Goal: Information Seeking & Learning: Compare options

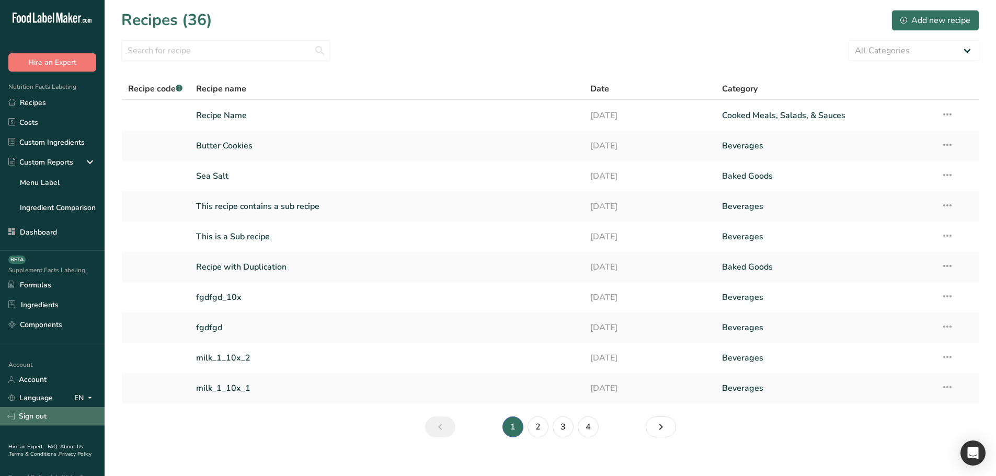
click at [40, 415] on link "Sign out" at bounding box center [52, 416] width 105 height 18
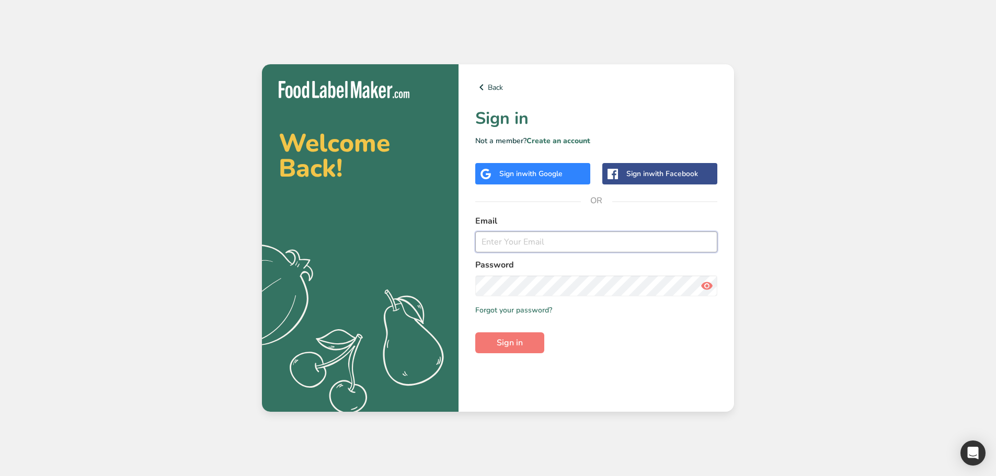
click at [516, 242] on input "email" at bounding box center [596, 242] width 242 height 21
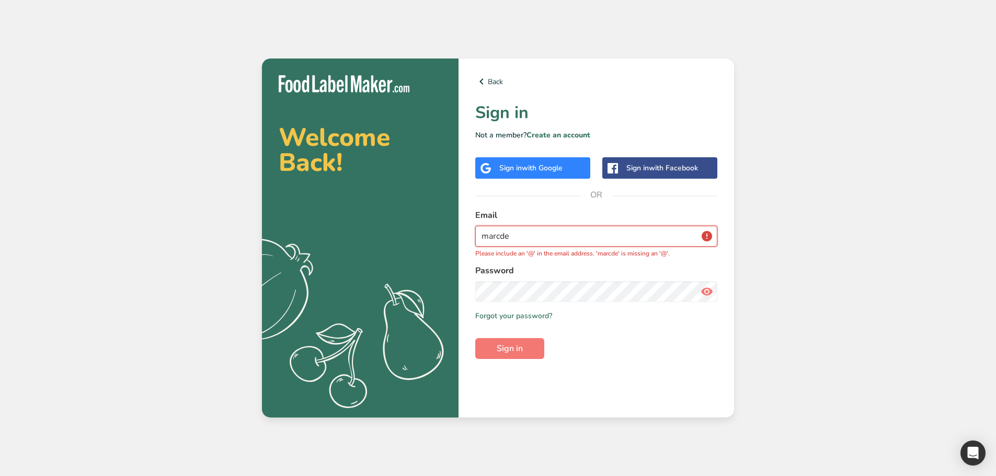
type input "[EMAIL_ADDRESS][DOMAIN_NAME]"
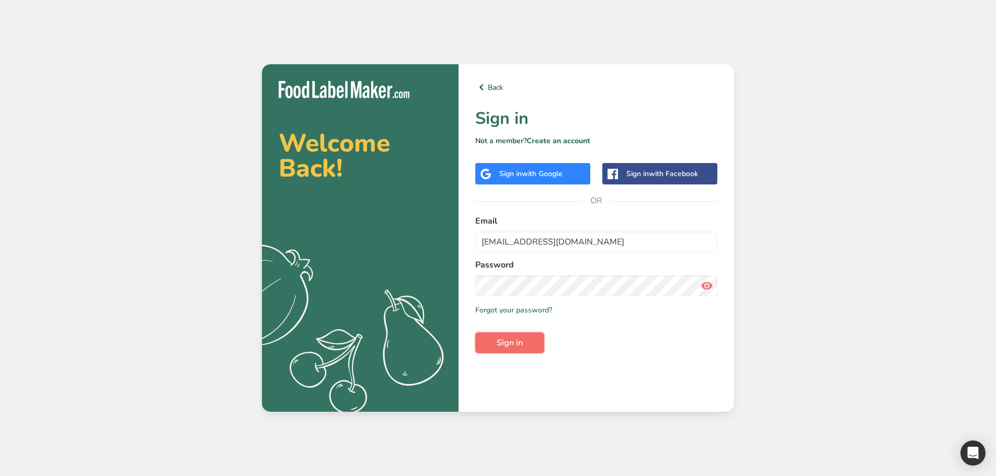
click at [534, 340] on button "Sign in" at bounding box center [509, 343] width 69 height 21
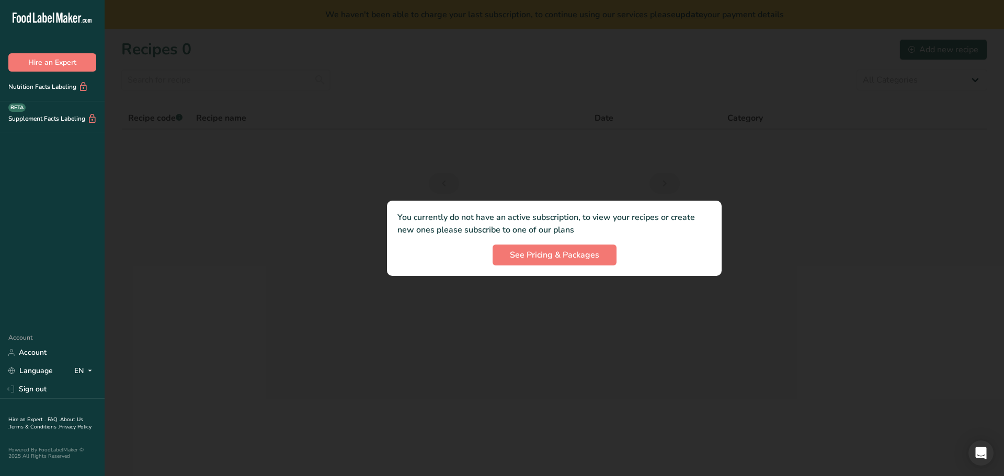
click at [509, 301] on div at bounding box center [554, 238] width 899 height 476
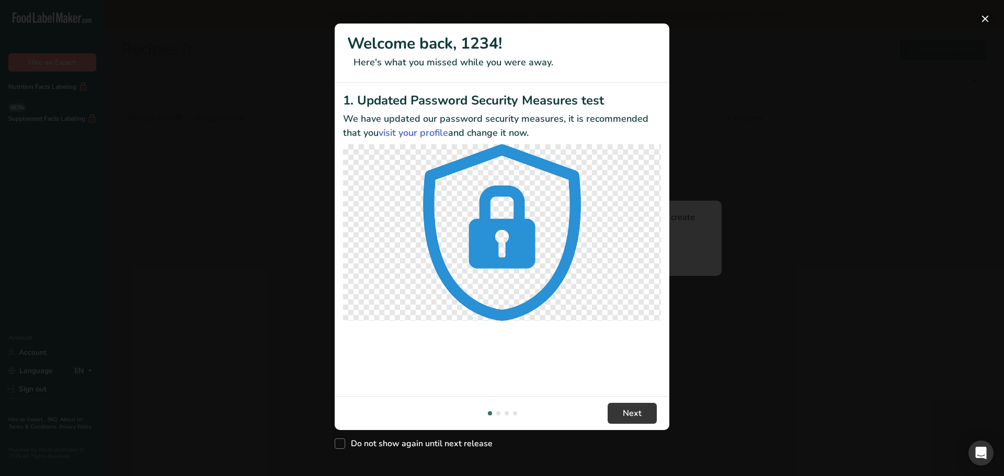
click at [988, 17] on button "New Features" at bounding box center [985, 18] width 17 height 17
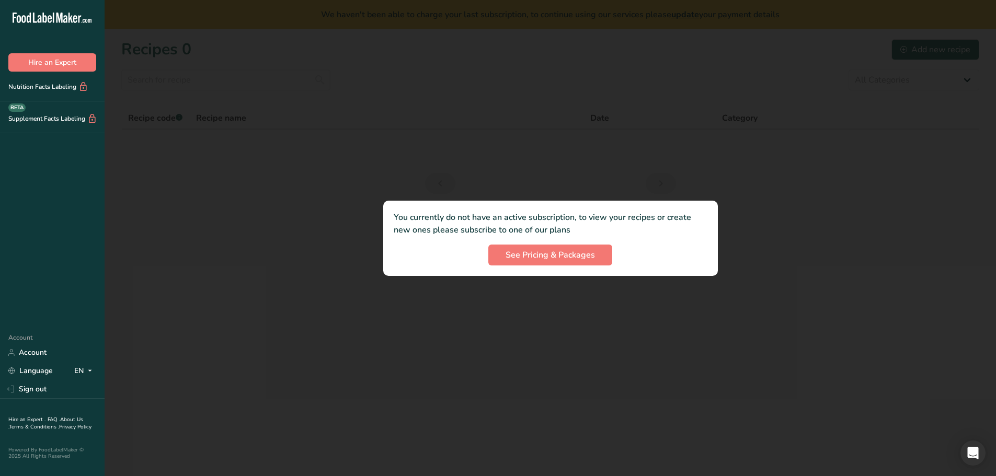
click at [252, 296] on div at bounding box center [551, 238] width 892 height 476
click at [547, 256] on span "See Pricing & Packages" at bounding box center [550, 255] width 89 height 13
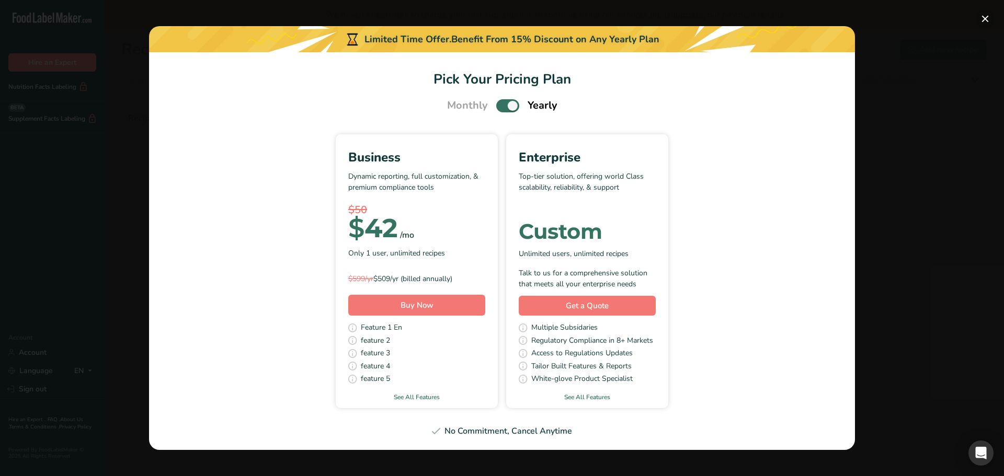
click at [981, 13] on button "Pick Your Pricing Plan Modal" at bounding box center [985, 18] width 17 height 17
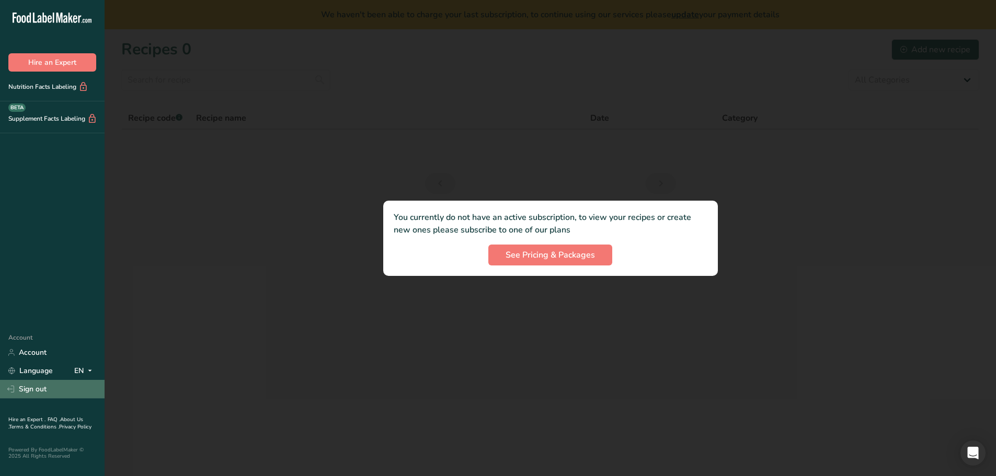
click at [41, 396] on link "Sign out" at bounding box center [52, 389] width 105 height 18
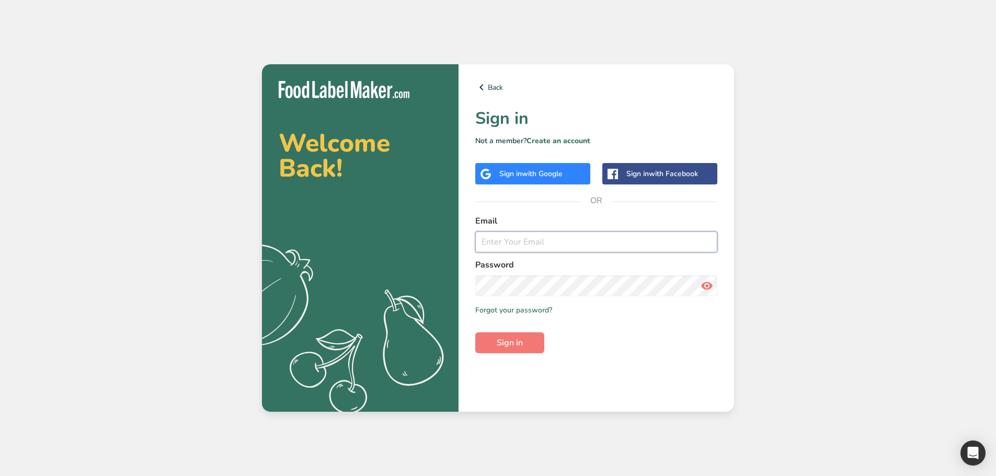
click at [527, 245] on input "email" at bounding box center [596, 242] width 242 height 21
type input "m"
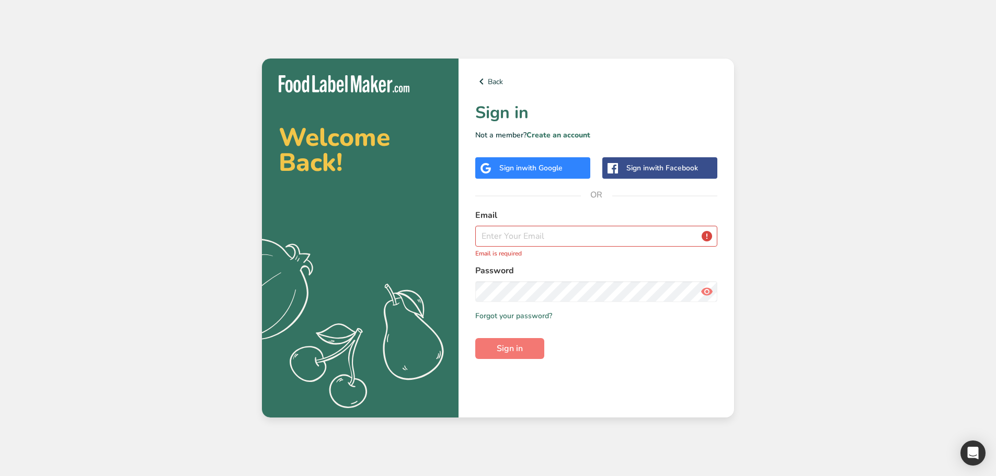
click at [554, 142] on div "Back Sign in Not a member? Create an account Sign in with Google Sign in with F…" at bounding box center [597, 238] width 276 height 359
click at [554, 138] on link "Create an account" at bounding box center [559, 135] width 64 height 10
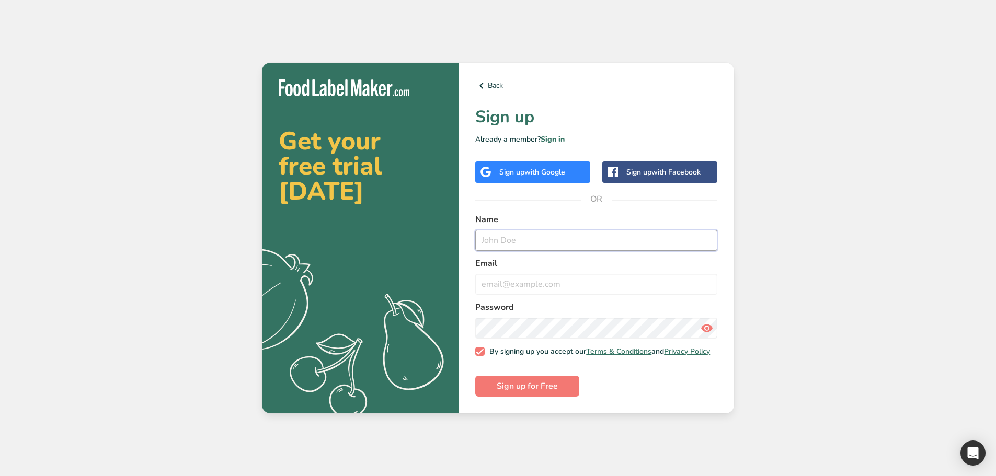
click at [523, 236] on input "text" at bounding box center [596, 240] width 242 height 21
type input "demo"
type input "[EMAIL_ADDRESS][DOMAIN_NAME]"
click at [527, 386] on span "Sign up for Free" at bounding box center [527, 386] width 61 height 13
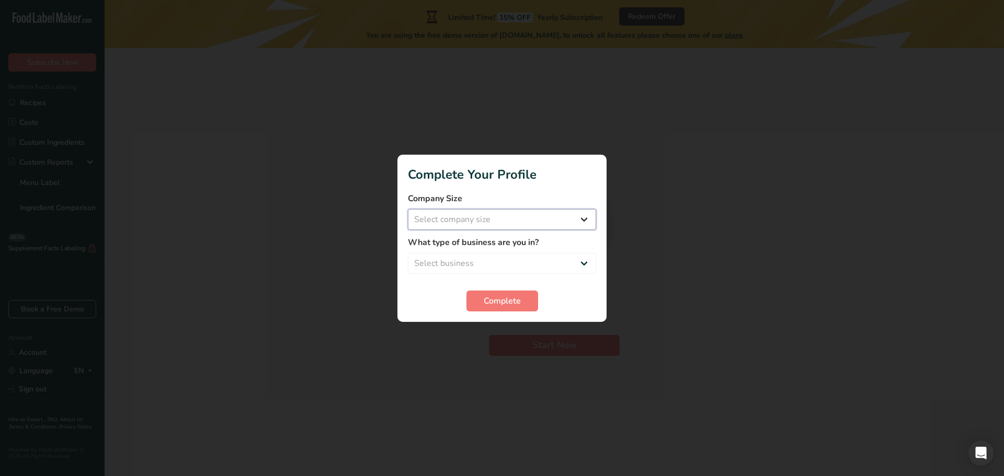
click at [520, 222] on select "Select company size Over 500 Employees test 1 1 Fewer than 10 Employees Fewer t…" at bounding box center [502, 219] width 188 height 21
select select "10"
click at [408, 209] on select "Select company size Over 500 Employees test 1 1 Fewer than 10 Employees Fewer t…" at bounding box center [502, 219] width 188 height 21
click at [490, 265] on select "Select business Packaged Food Manufacturer Restaurant & Cafe Bakery Meal Plans …" at bounding box center [502, 263] width 188 height 21
select select "2"
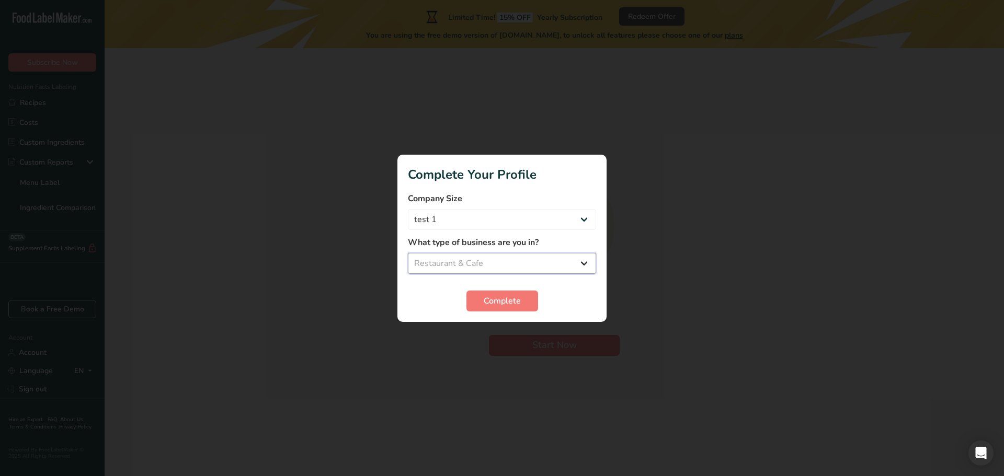
click at [408, 253] on select "Select business Packaged Food Manufacturer Restaurant & Cafe Bakery Meal Plans …" at bounding box center [502, 263] width 188 height 21
click at [493, 303] on span "Complete" at bounding box center [502, 301] width 37 height 13
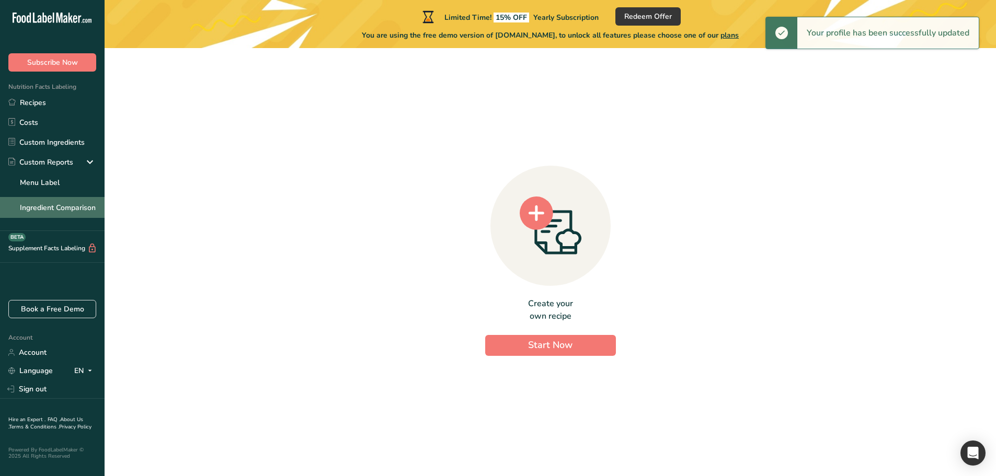
click at [54, 208] on link "Ingredient Comparison" at bounding box center [52, 207] width 105 height 21
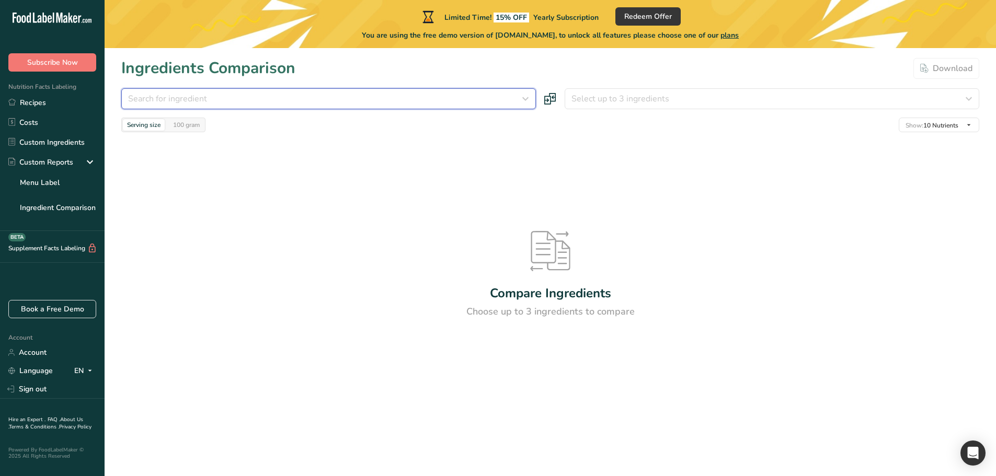
click at [521, 100] on icon "button" at bounding box center [525, 98] width 13 height 19
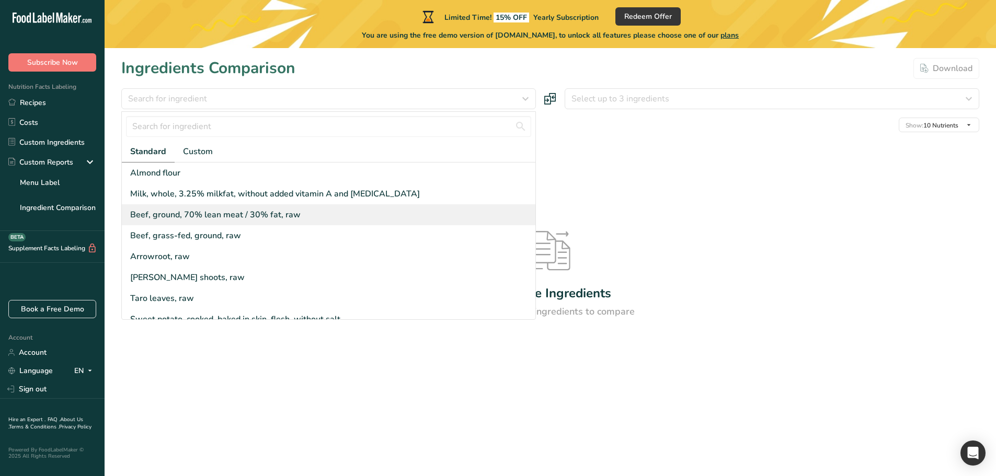
click at [199, 216] on div "Beef, ground, 70% lean meat / 30% fat, raw" at bounding box center [215, 215] width 170 height 13
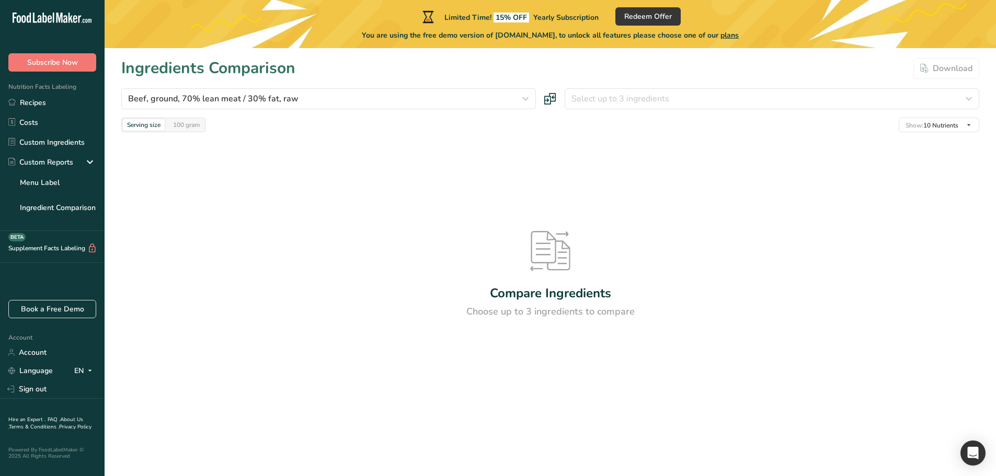
click at [745, 86] on section "Ingredients Comparison Download Beef, ground, 70% lean meat / 30% fat, raw Stan…" at bounding box center [551, 241] width 892 height 387
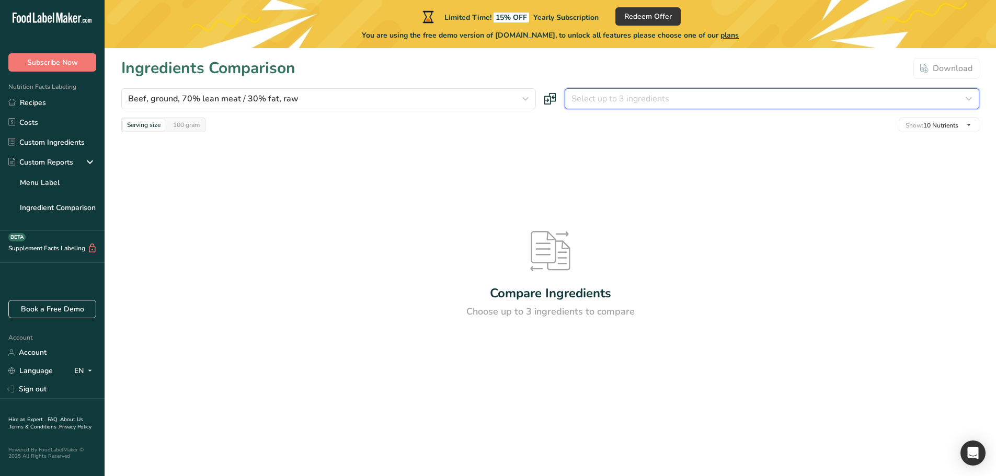
click at [737, 99] on div "Select up to 3 ingredients" at bounding box center [769, 99] width 395 height 13
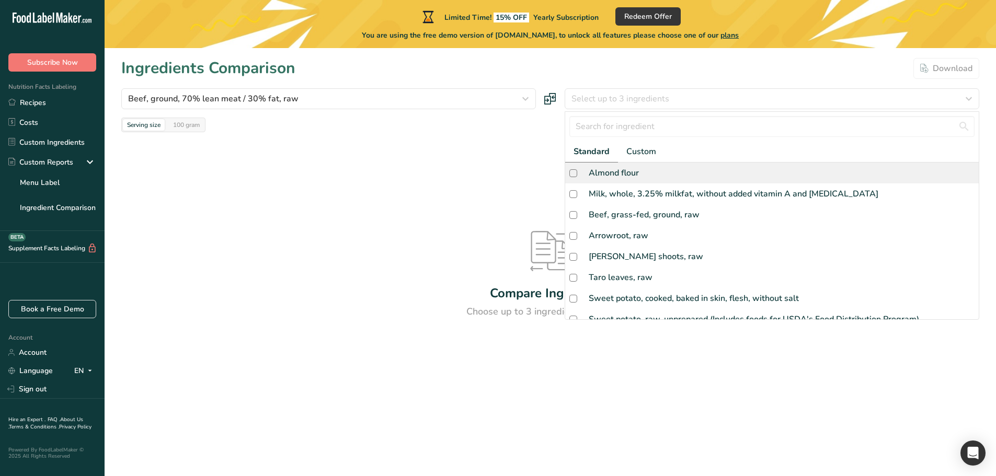
click at [624, 174] on div "Almond flour" at bounding box center [614, 173] width 50 height 13
checkbox input "true"
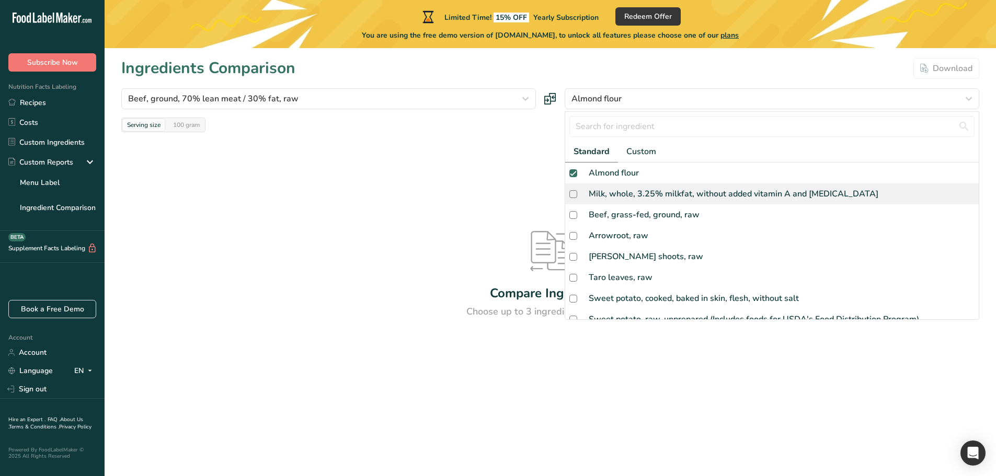
click at [608, 190] on div "Milk, whole, 3.25% milkfat, without added vitamin A and vitamin D" at bounding box center [734, 194] width 290 height 13
checkbox input "true"
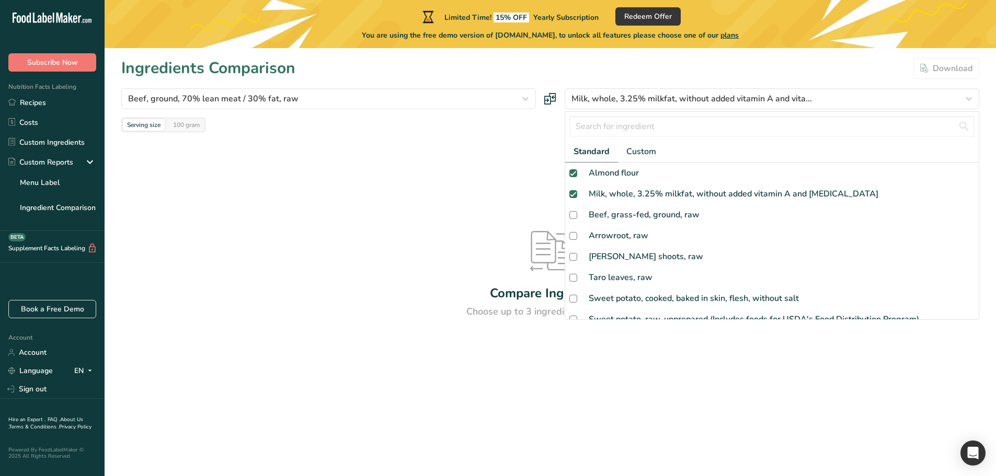
click at [424, 176] on div "Compare Ingredients Choose up to 3 ingredients to compare" at bounding box center [550, 275] width 858 height 286
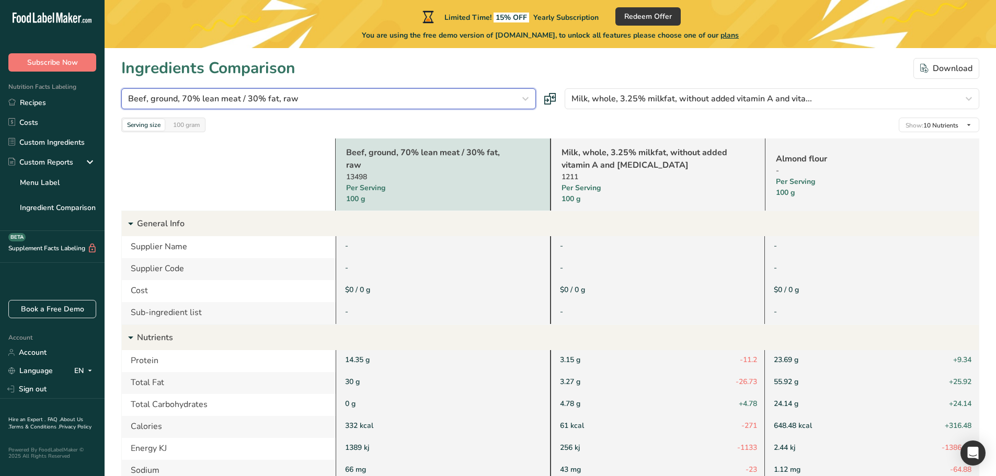
click at [359, 101] on div "Beef, ground, 70% lean meat / 30% fat, raw" at bounding box center [325, 99] width 395 height 13
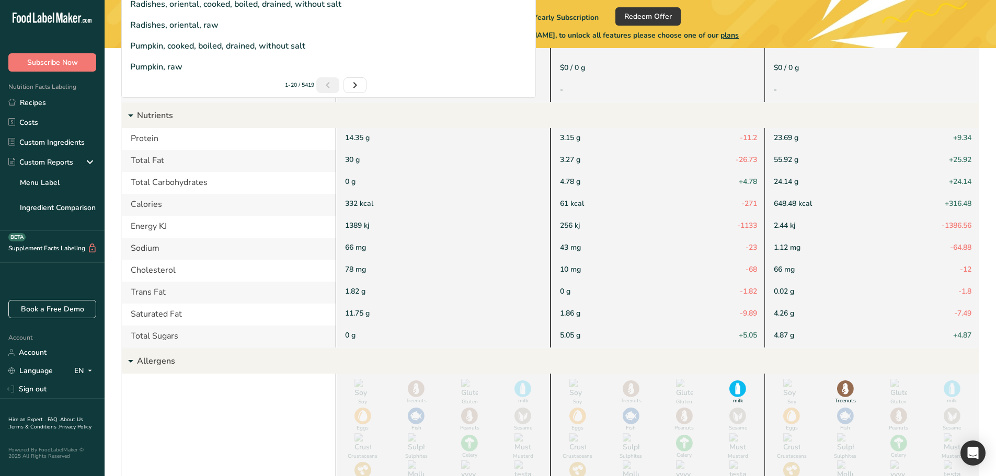
scroll to position [52, 0]
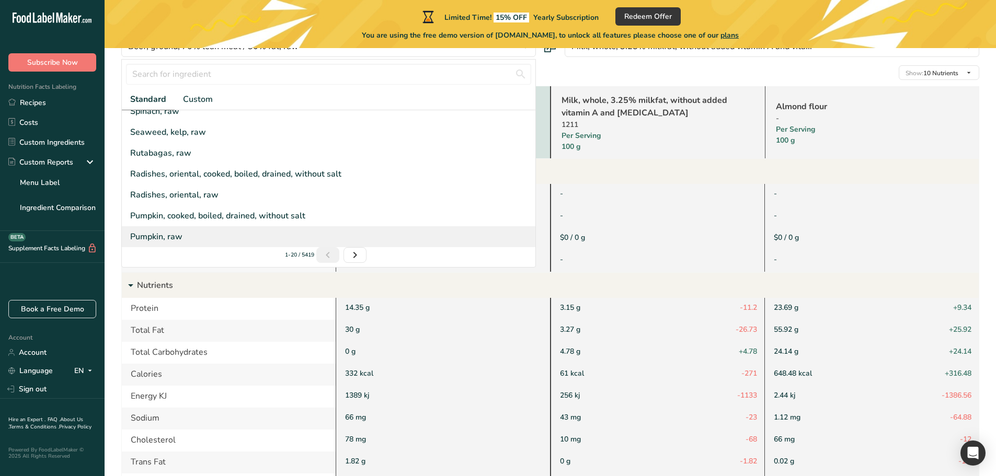
click at [175, 241] on div "Pumpkin, raw" at bounding box center [156, 237] width 52 height 13
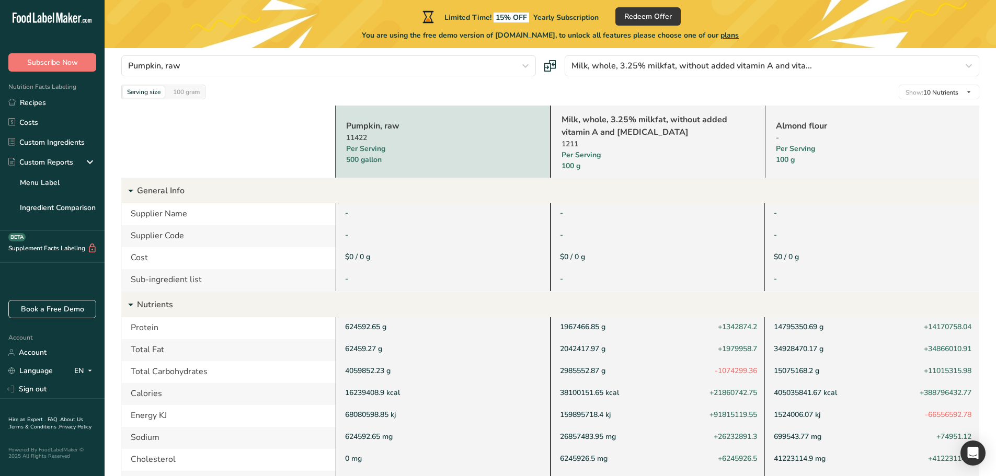
scroll to position [0, 0]
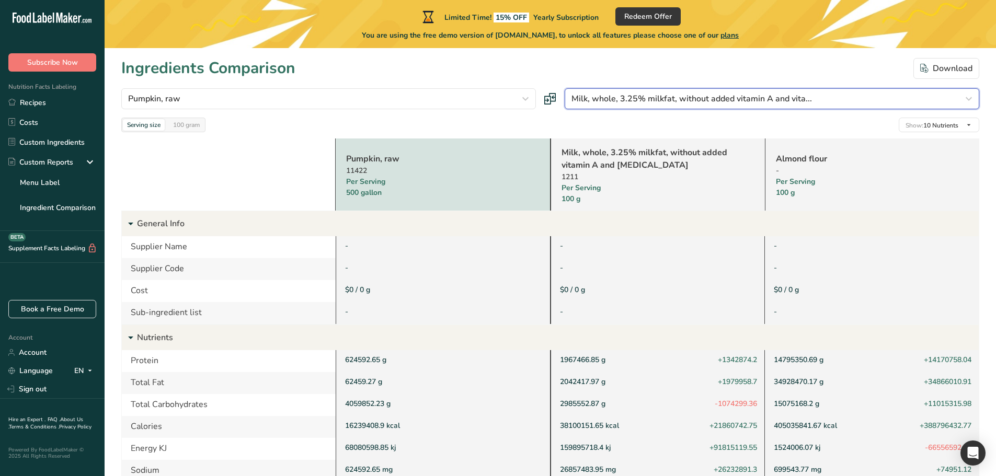
click at [687, 97] on span "Milk, whole, 3.25% milkfat, without added vitamin A and vita..." at bounding box center [692, 99] width 241 height 13
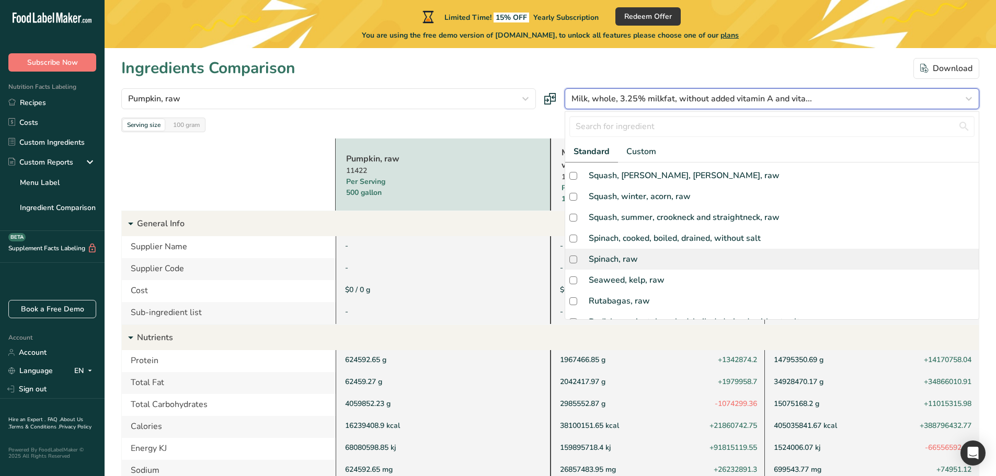
scroll to position [260, 0]
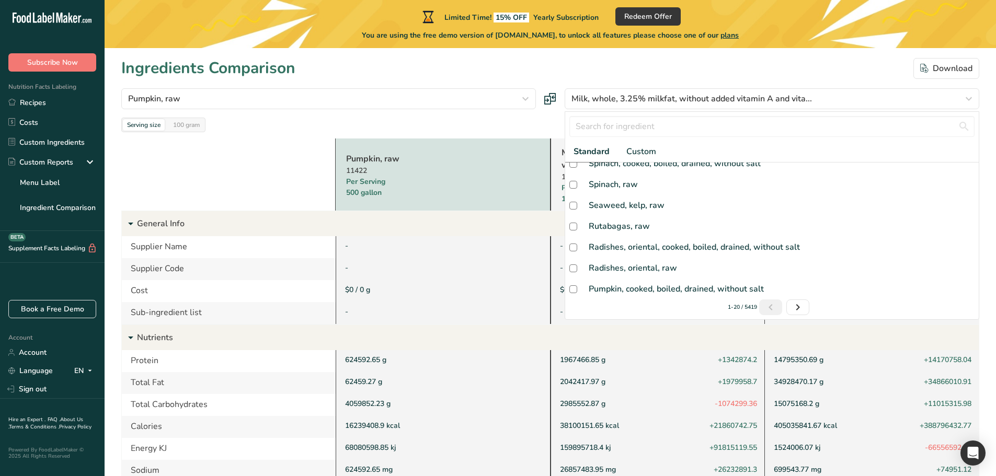
click at [332, 151] on div at bounding box center [228, 175] width 214 height 72
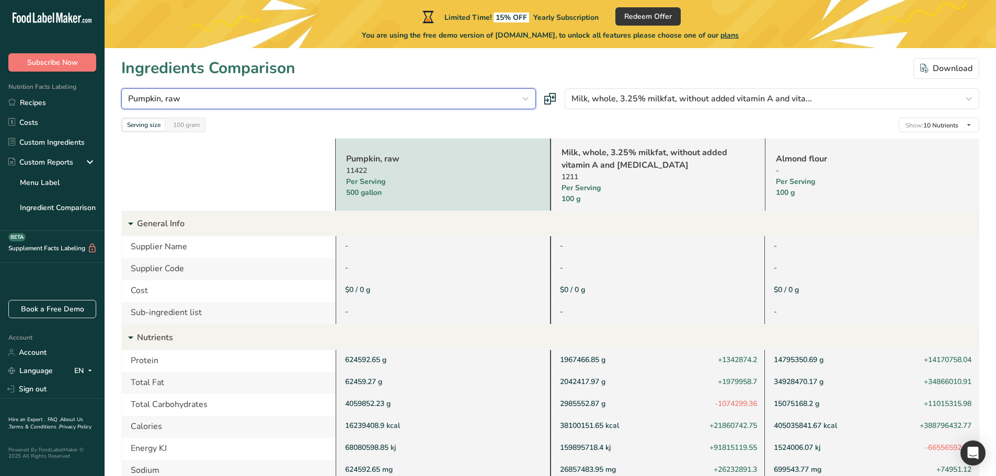
click at [359, 100] on div "Pumpkin, raw" at bounding box center [325, 99] width 395 height 13
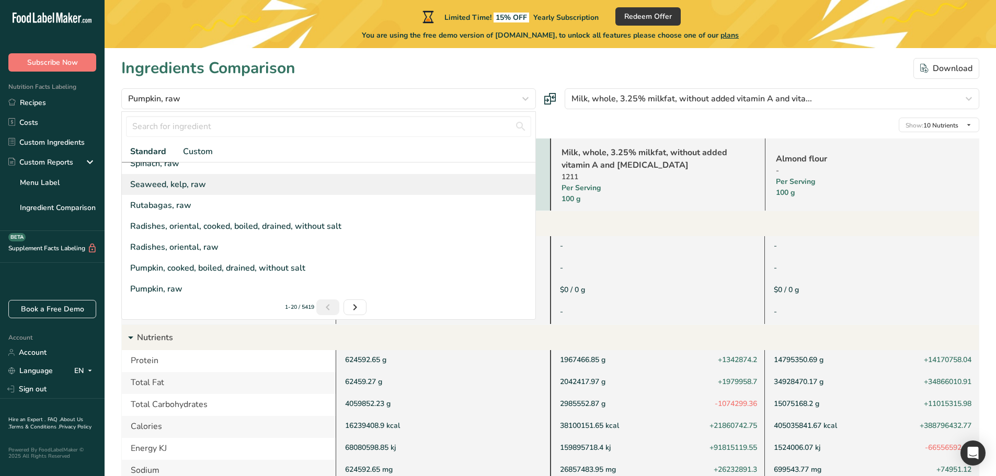
click at [209, 185] on div "Seaweed, kelp, raw" at bounding box center [329, 184] width 414 height 21
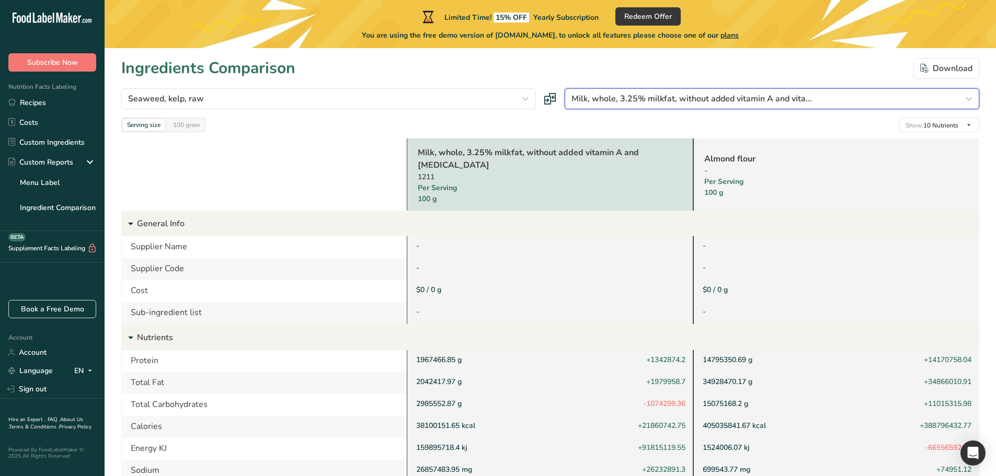
click at [704, 90] on button "Milk, whole, 3.25% milkfat, without added vitamin A and vita..." at bounding box center [772, 98] width 415 height 21
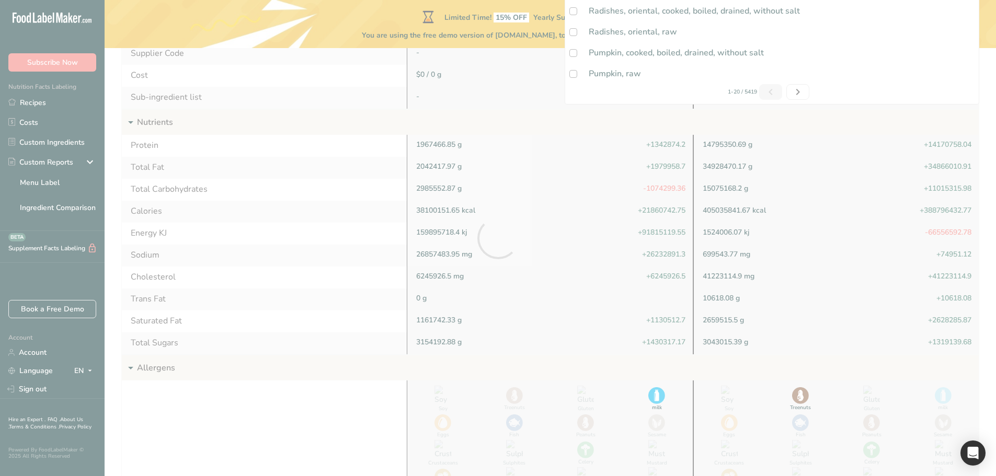
scroll to position [52, 0]
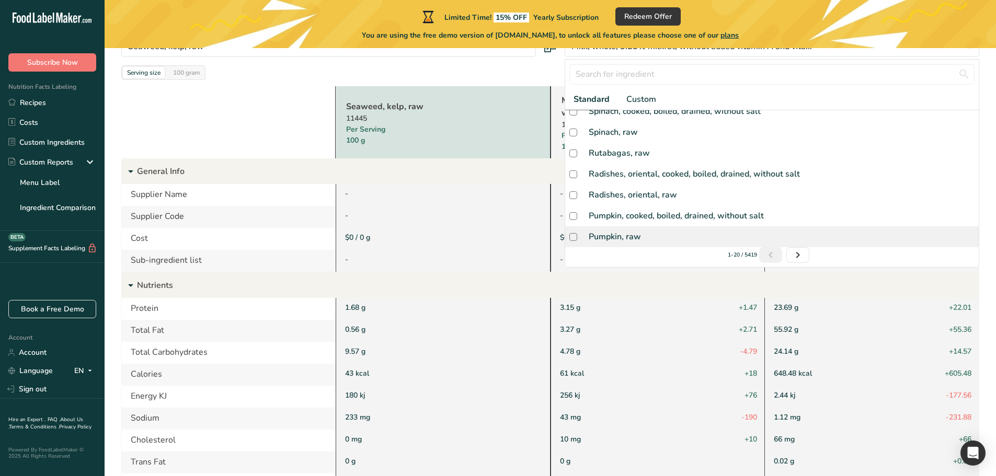
click at [588, 244] on div "Pumpkin, raw" at bounding box center [772, 236] width 414 height 21
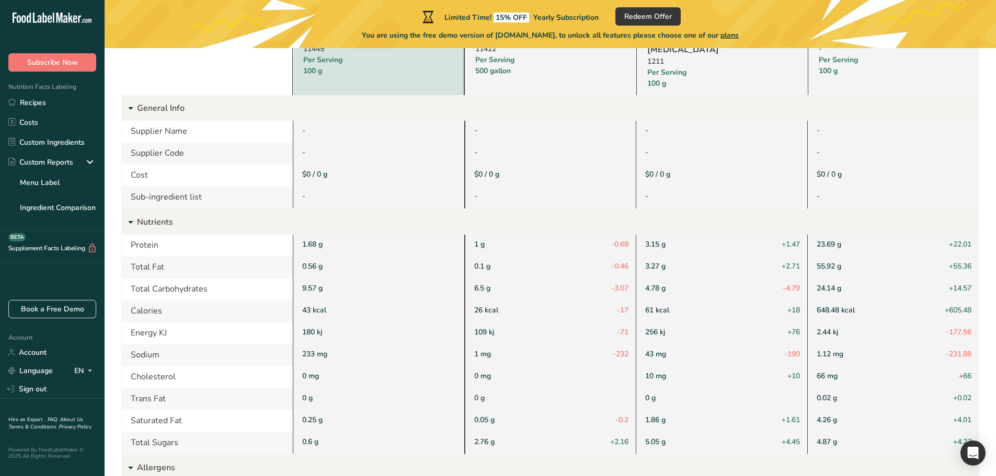
scroll to position [0, 0]
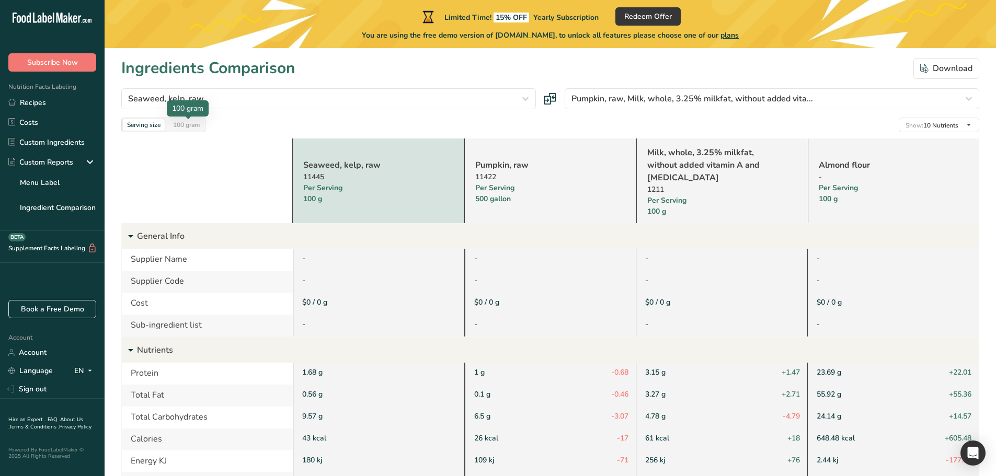
click at [188, 121] on div at bounding box center [188, 119] width 5 height 5
click at [189, 124] on div "100 gram" at bounding box center [186, 125] width 35 height 12
click at [131, 115] on div "Serving size" at bounding box center [143, 108] width 49 height 16
click at [137, 121] on div "Serving size" at bounding box center [144, 125] width 42 height 12
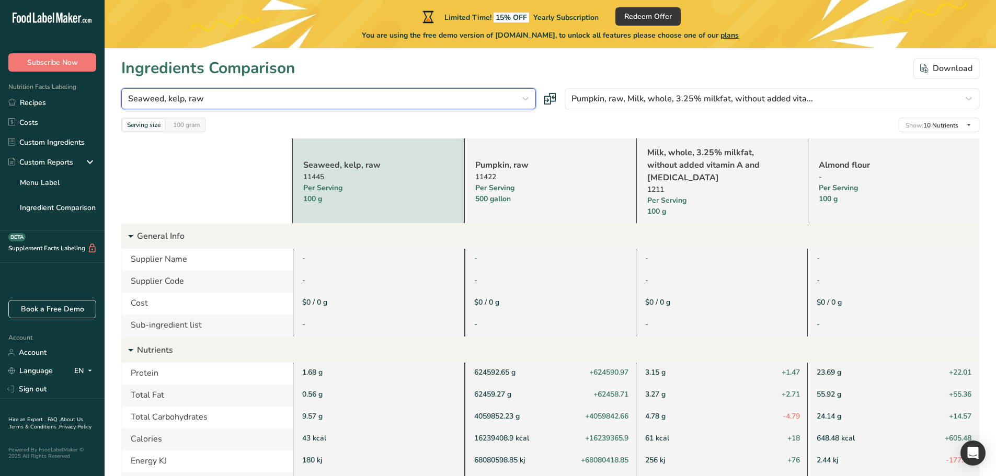
click at [398, 97] on div "Seaweed, kelp, raw" at bounding box center [325, 99] width 395 height 13
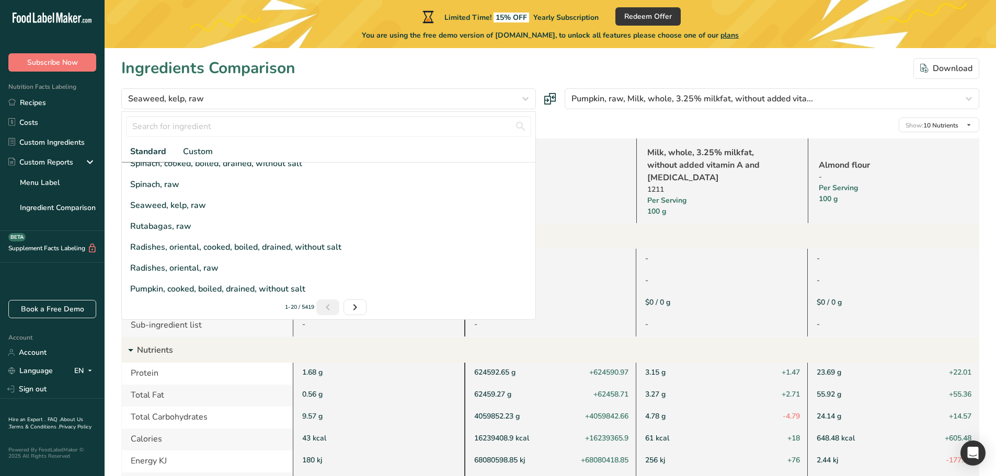
click at [669, 187] on div "1211" at bounding box center [708, 189] width 123 height 11
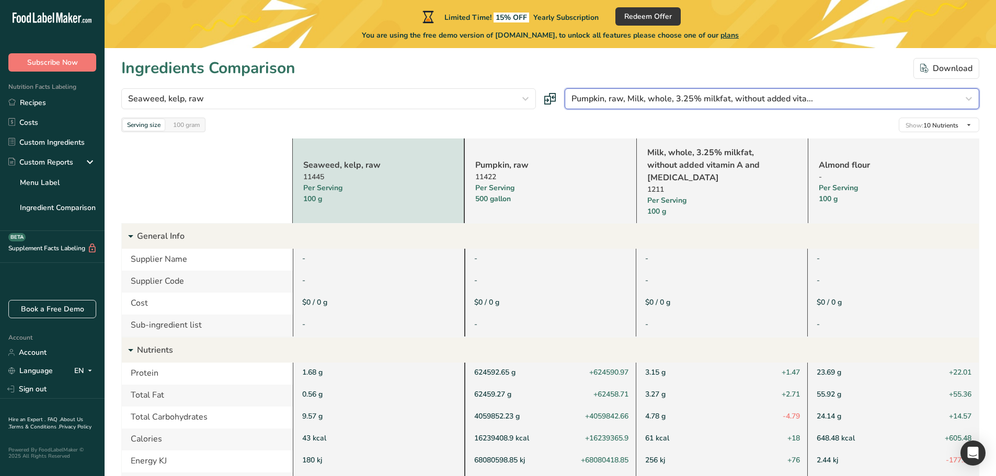
click at [651, 98] on span "Pumpkin, raw, Milk, whole, 3.25% milkfat, without added vita..." at bounding box center [693, 99] width 242 height 13
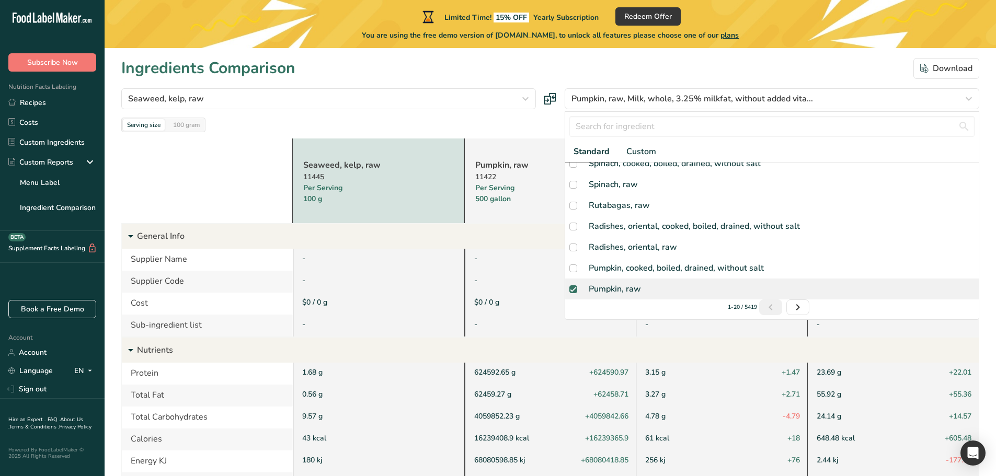
click at [572, 288] on span at bounding box center [573, 289] width 8 height 8
click at [572, 288] on input "checkbox" at bounding box center [572, 289] width 7 height 7
checkbox input "false"
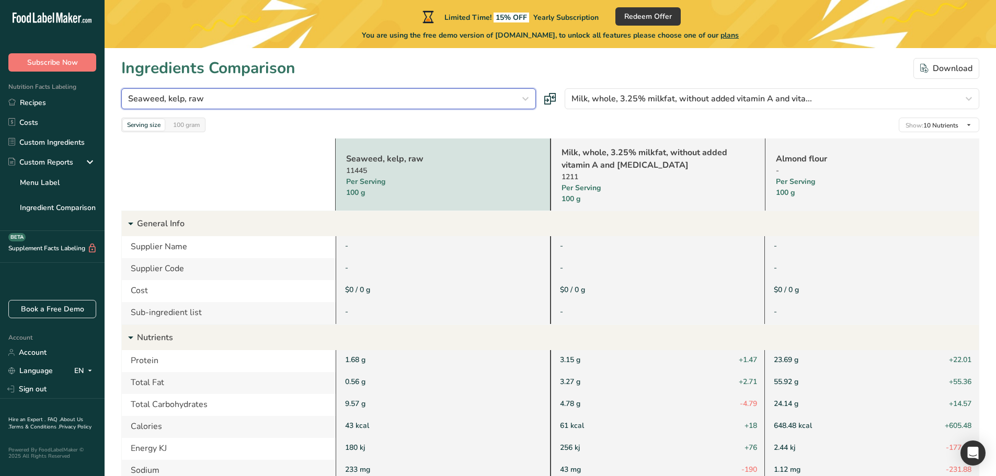
click at [341, 101] on div "Seaweed, kelp, raw" at bounding box center [325, 99] width 395 height 13
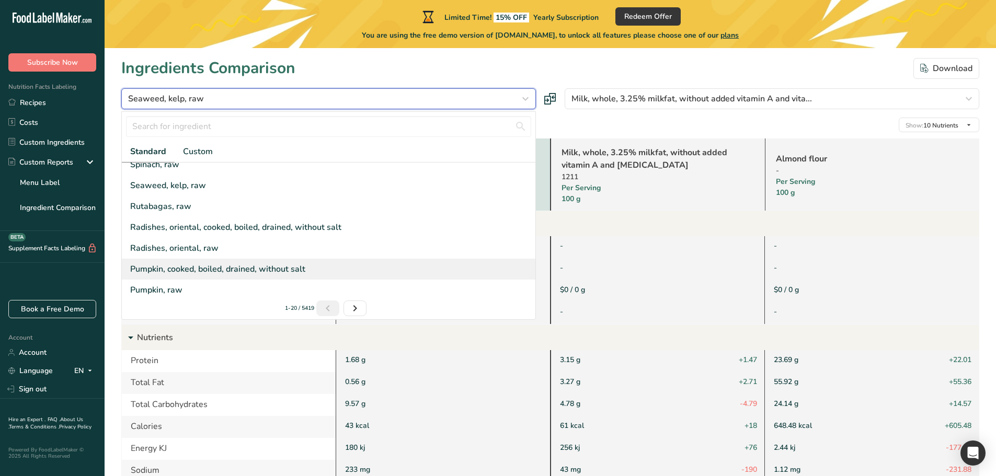
scroll to position [239, 0]
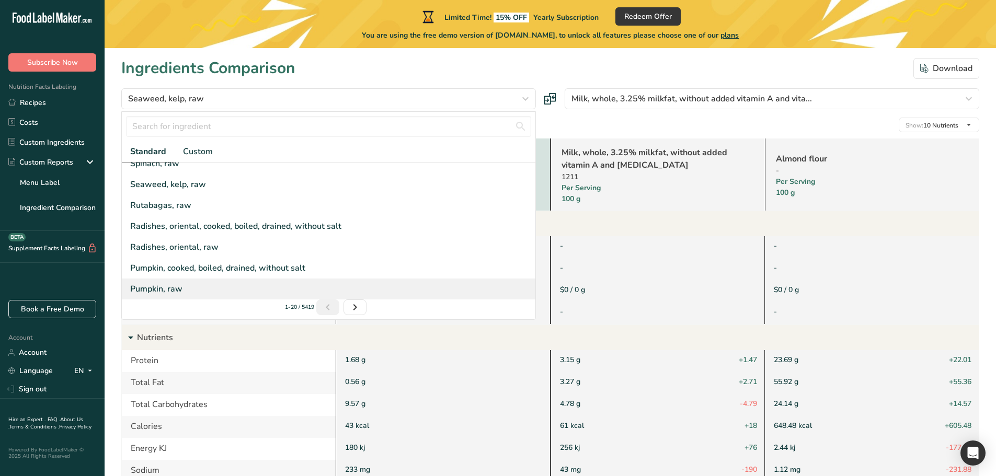
click at [170, 284] on div "Pumpkin, raw" at bounding box center [156, 289] width 52 height 13
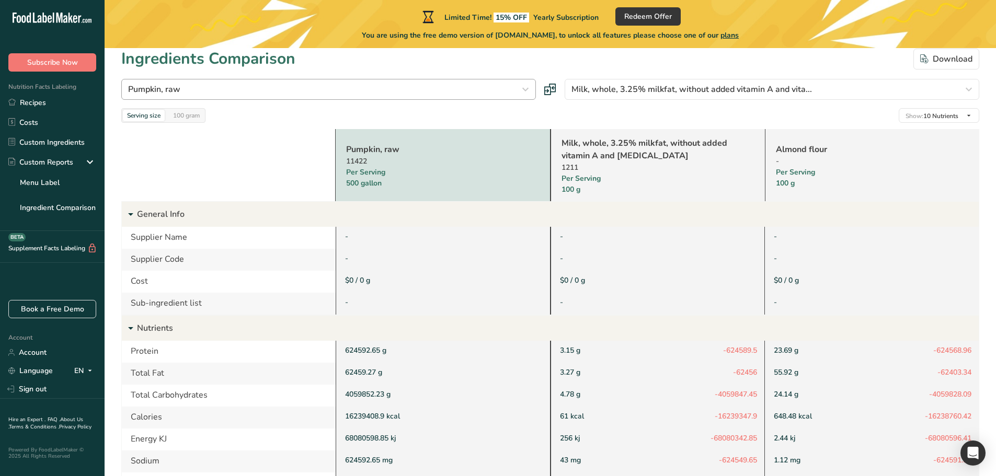
scroll to position [0, 0]
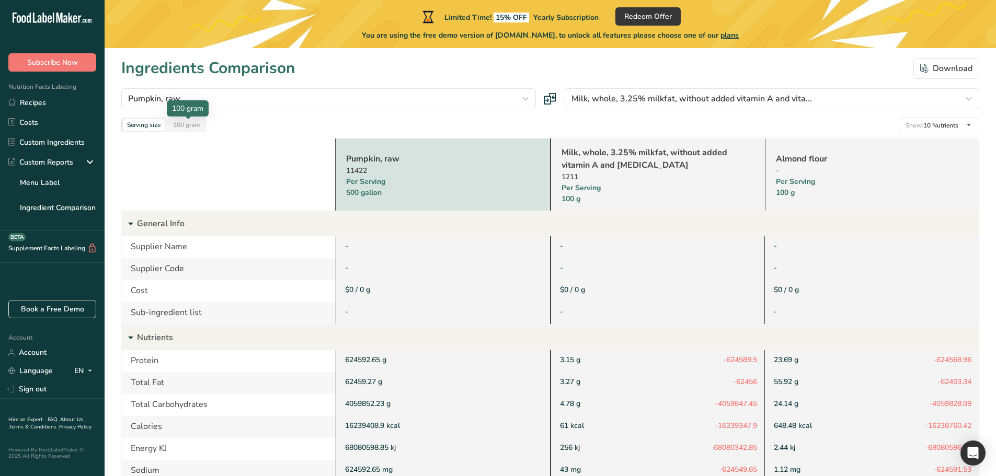
click at [173, 120] on div "100 gram" at bounding box center [186, 125] width 35 height 12
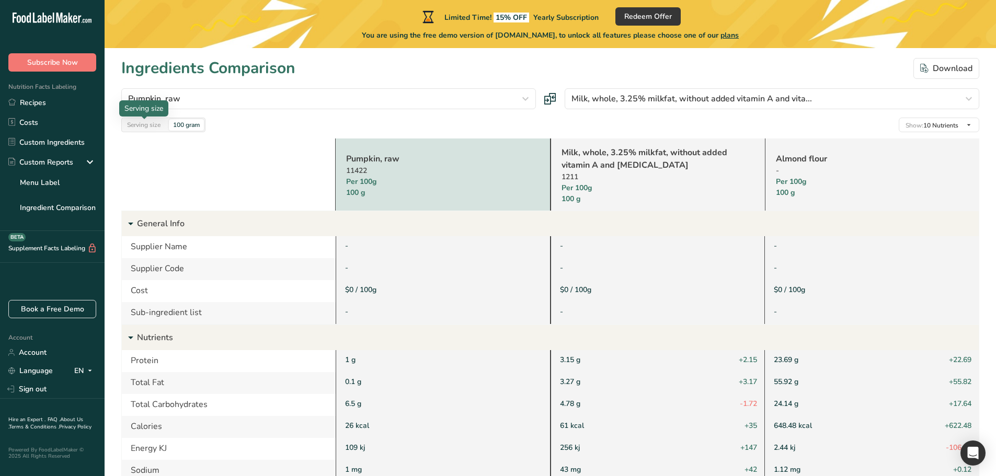
click at [133, 120] on div "Serving size" at bounding box center [144, 125] width 42 height 12
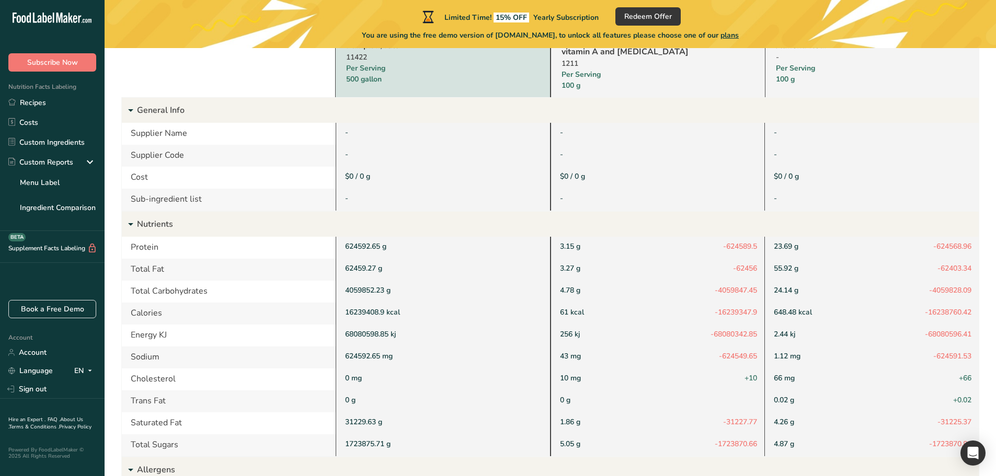
scroll to position [209, 0]
